Goal: Find specific page/section: Find specific page/section

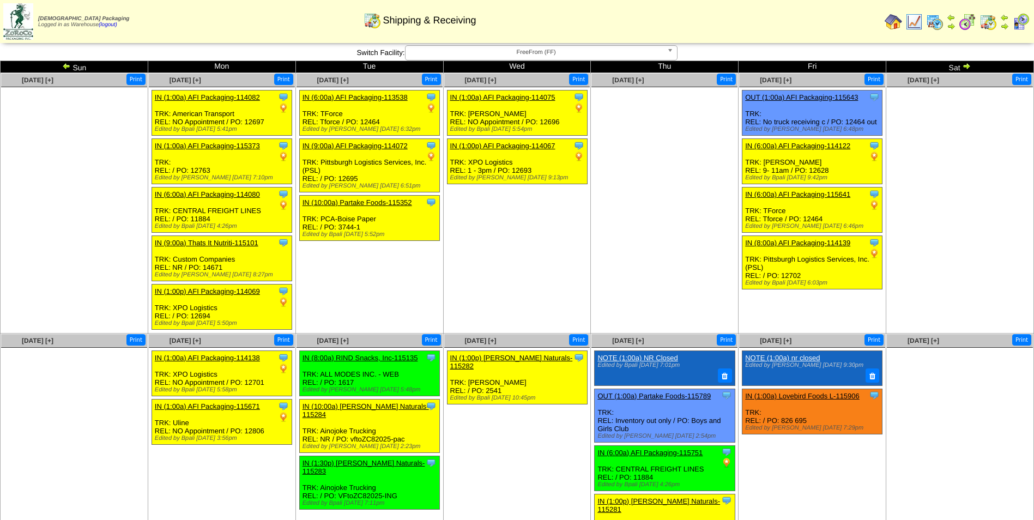
click at [967, 63] on img at bounding box center [966, 66] width 9 height 9
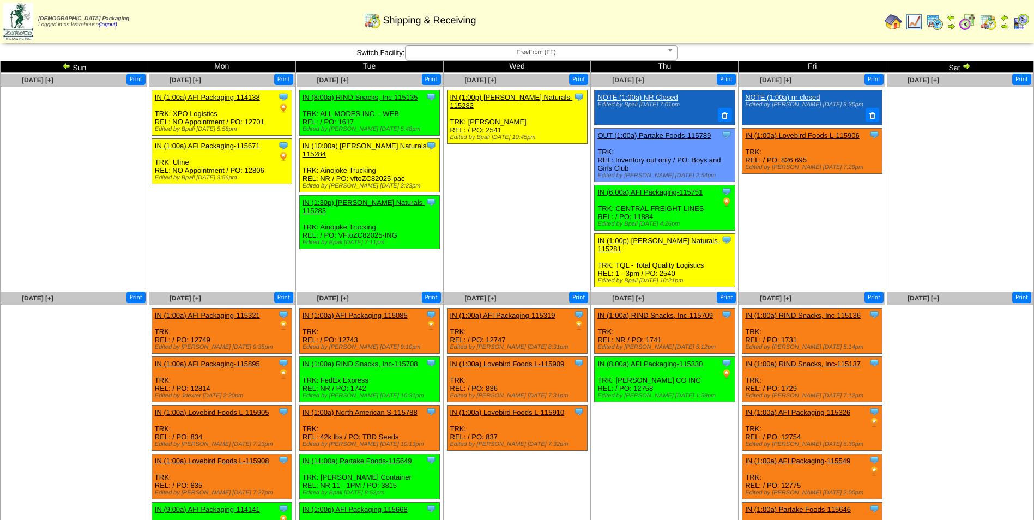
click at [968, 66] on img at bounding box center [966, 66] width 9 height 9
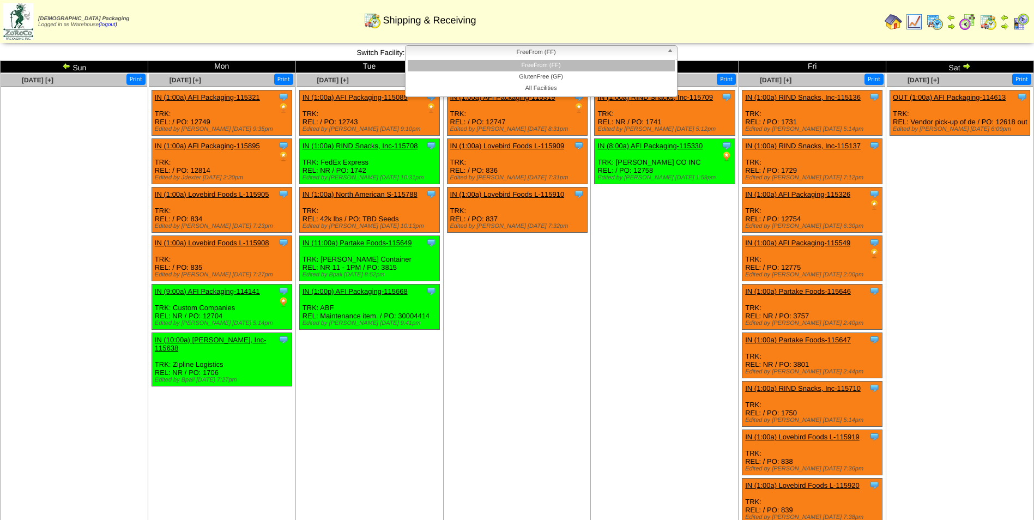
click at [467, 54] on span "FreeFrom (FF)" at bounding box center [536, 52] width 253 height 13
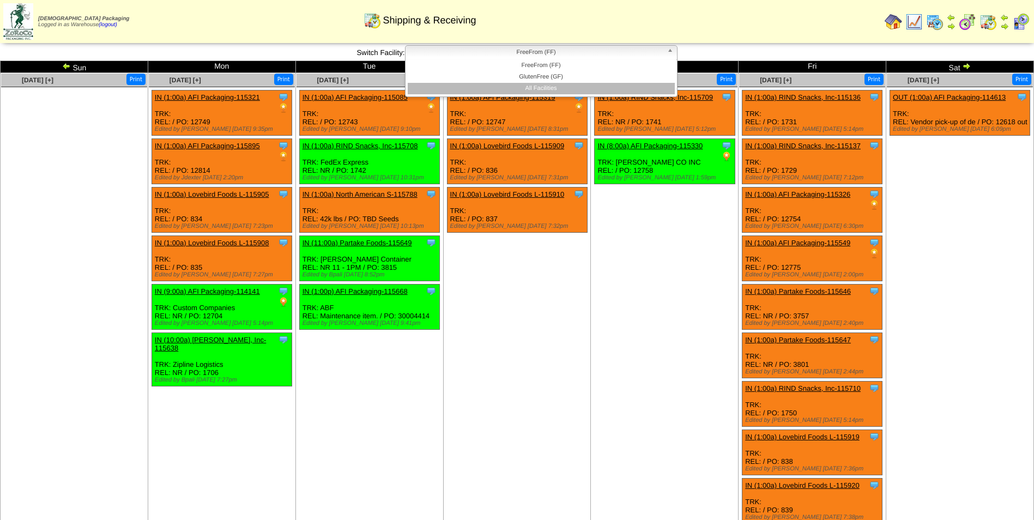
click at [467, 93] on li "All Facilities" at bounding box center [541, 88] width 267 height 11
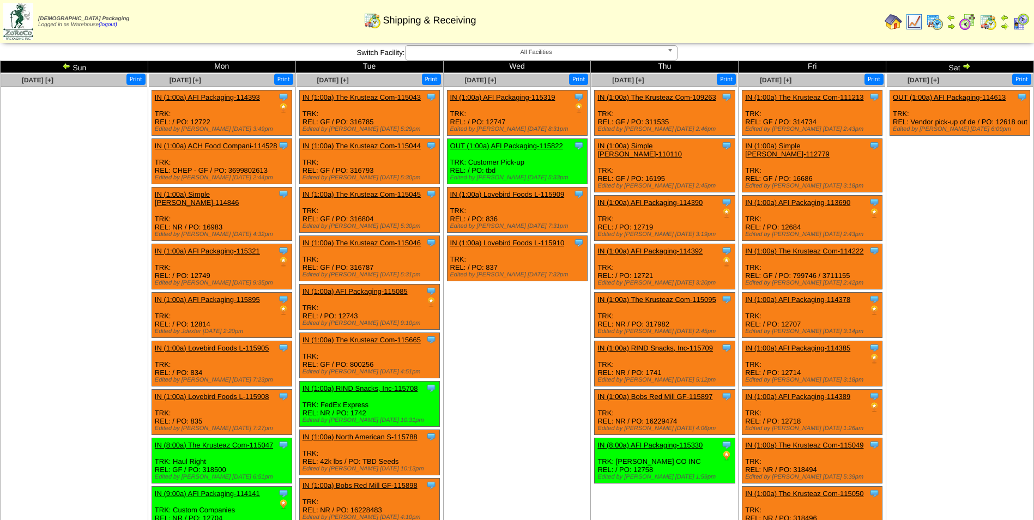
click at [511, 50] on span "All Facilities" at bounding box center [536, 52] width 253 height 13
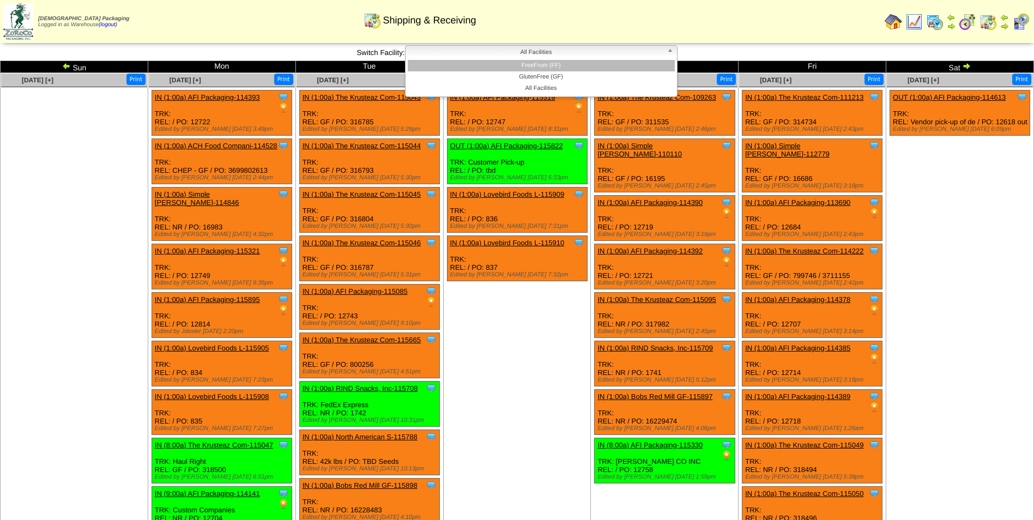
click at [503, 68] on li "FreeFrom (FF)" at bounding box center [541, 65] width 267 height 11
